Goal: Transaction & Acquisition: Purchase product/service

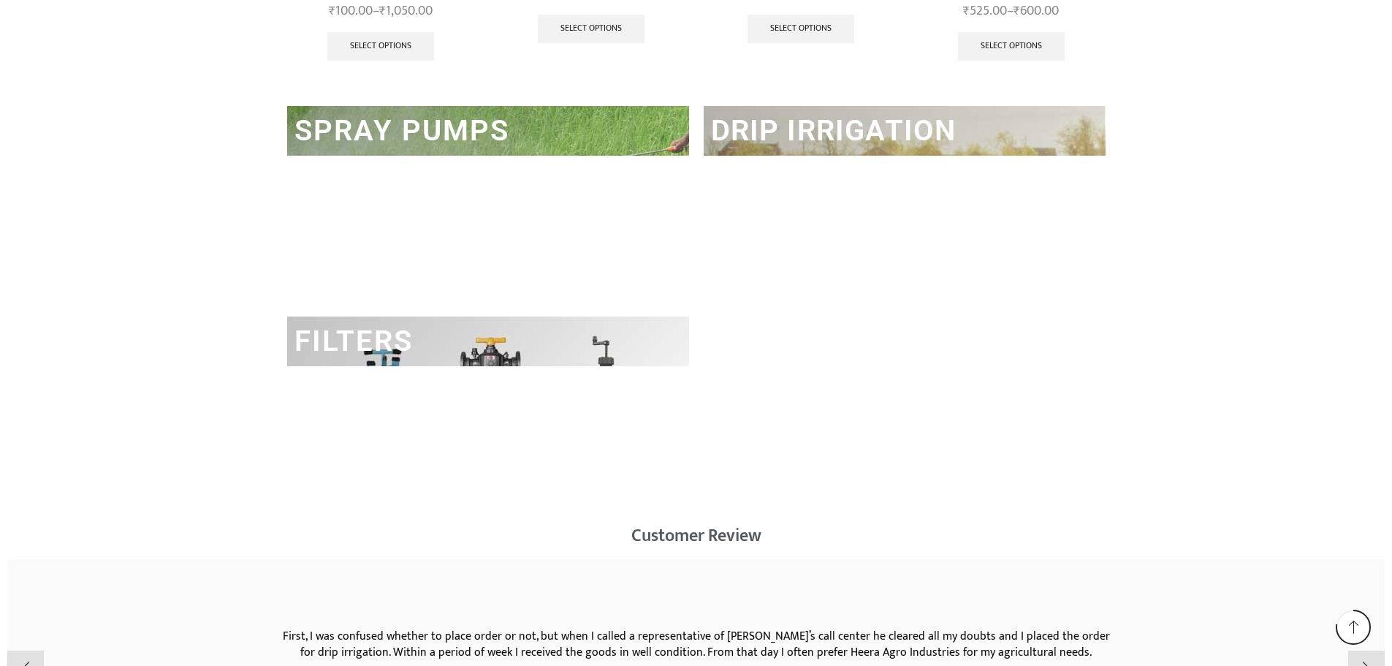
scroll to position [2193, 0]
click at [487, 355] on h2 "FILTERS" at bounding box center [488, 341] width 402 height 50
click at [360, 347] on link "FILTERS" at bounding box center [354, 340] width 118 height 34
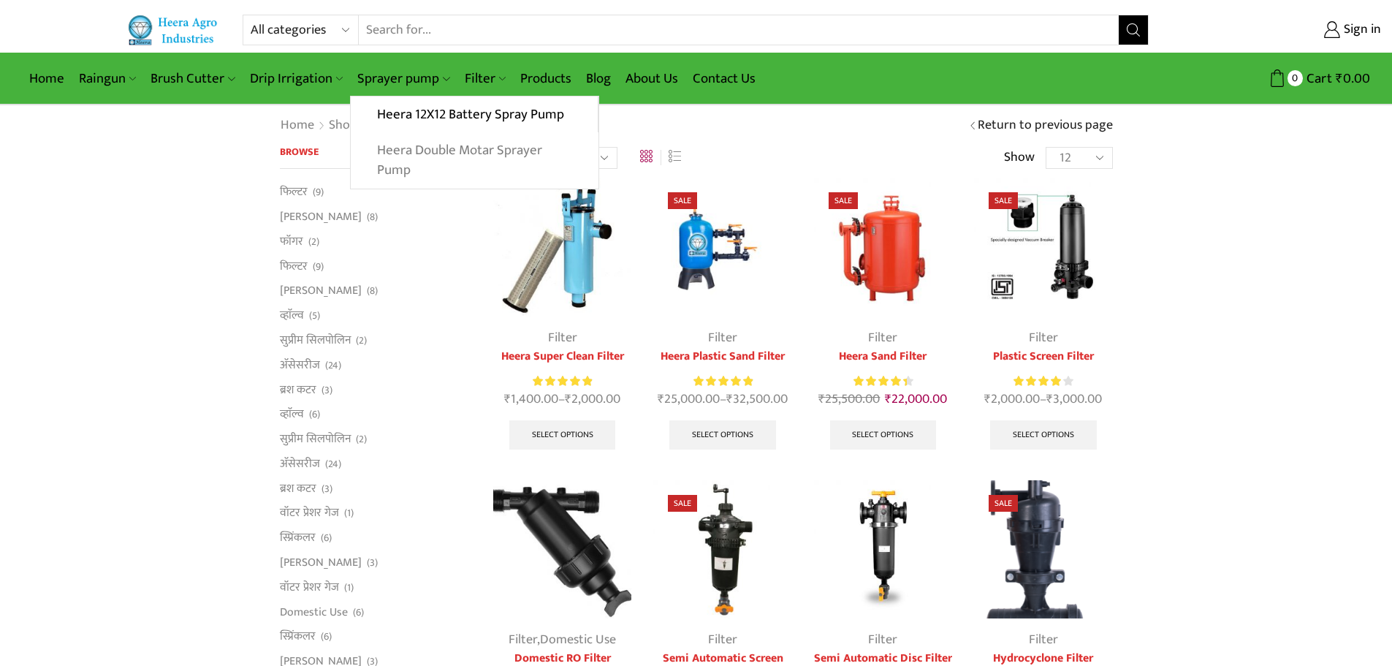
click at [460, 151] on link "Heera Double Motar Sprayer Pump" at bounding box center [474, 160] width 247 height 56
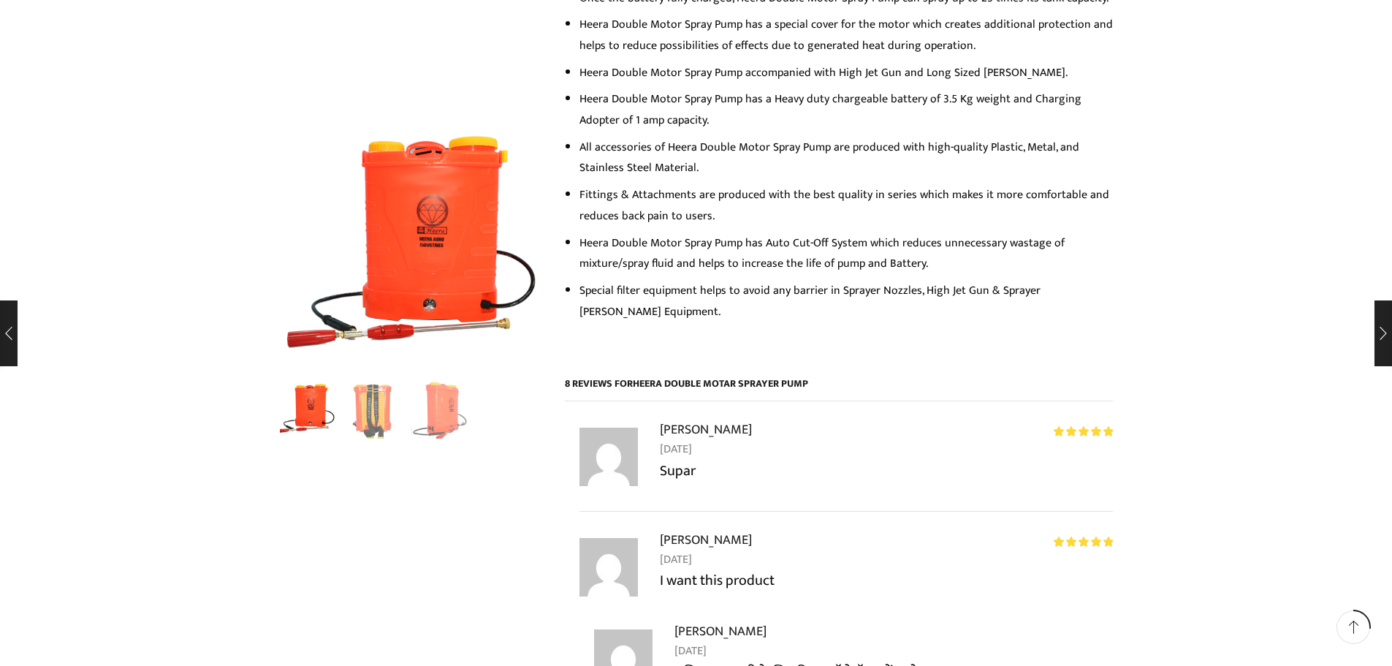
scroll to position [292, 0]
